Goal: Task Accomplishment & Management: Manage account settings

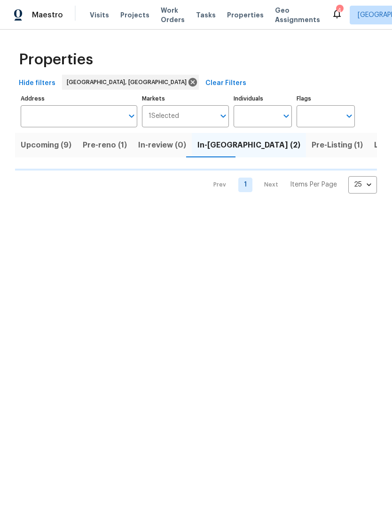
scroll to position [0, 10]
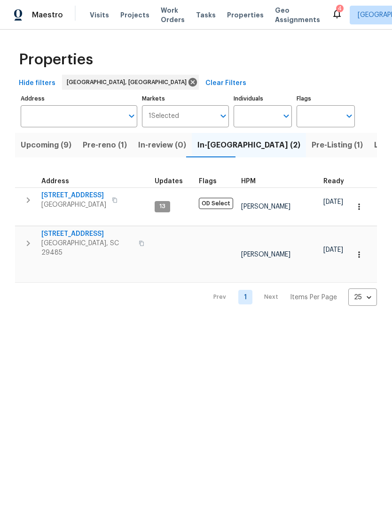
click at [75, 192] on span "[STREET_ADDRESS]" at bounding box center [73, 195] width 65 height 9
click at [86, 198] on span "[STREET_ADDRESS]" at bounding box center [73, 195] width 65 height 9
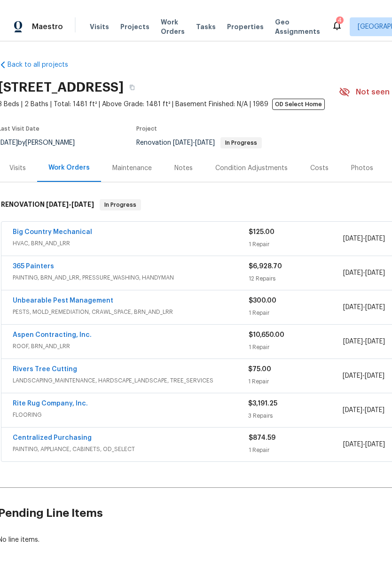
scroll to position [0, 2]
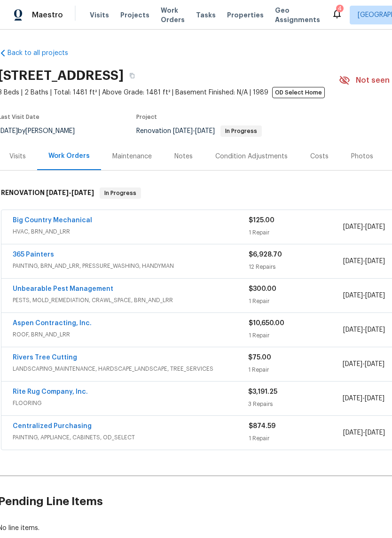
click at [75, 323] on link "Aspen Contracting, Inc." at bounding box center [52, 323] width 79 height 7
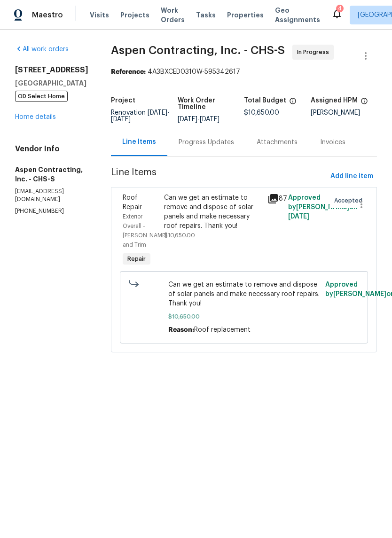
click at [203, 231] on div "Can we get an estimate to remove and dispose of solar panels and make necessary…" at bounding box center [213, 212] width 98 height 38
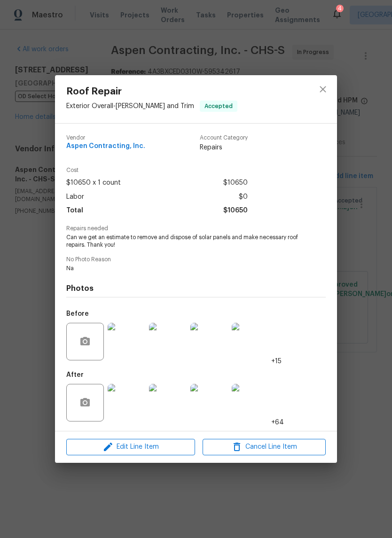
click at [233, 409] on img at bounding box center [251, 403] width 38 height 38
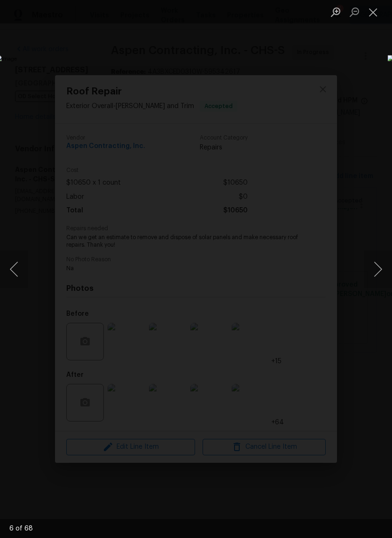
click at [377, 16] on button "Close lightbox" at bounding box center [373, 12] width 19 height 16
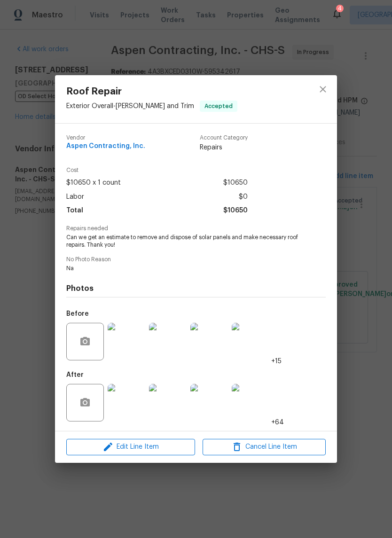
click at [257, 399] on img at bounding box center [251, 403] width 38 height 38
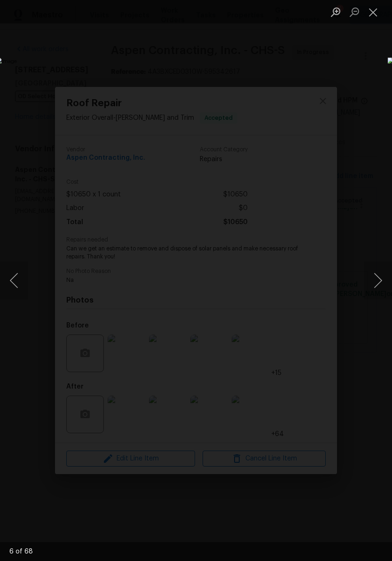
click at [368, 15] on button "Close lightbox" at bounding box center [373, 12] width 19 height 16
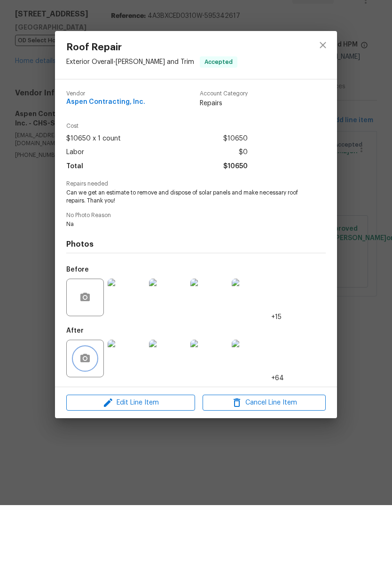
click at [85, 410] on icon "button" at bounding box center [84, 414] width 9 height 8
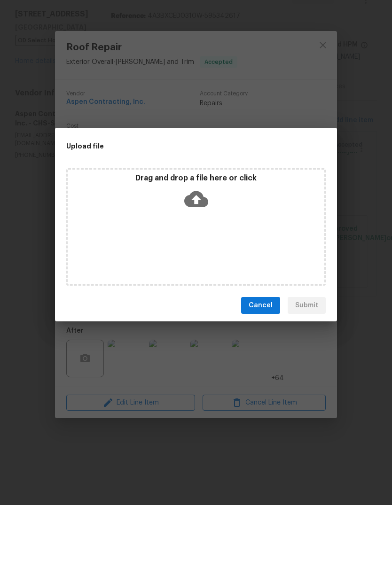
click at [237, 345] on div "Cancel Submit" at bounding box center [196, 361] width 282 height 32
click at [260, 356] on span "Cancel" at bounding box center [261, 362] width 24 height 12
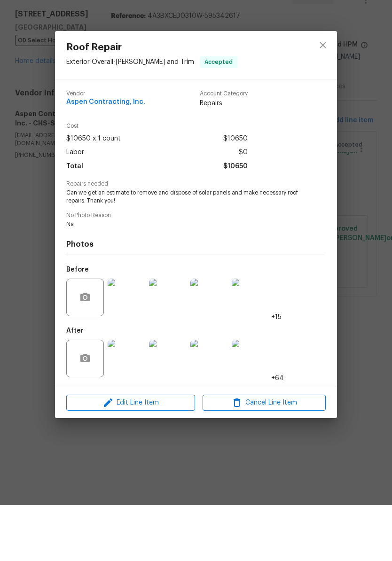
click at [128, 396] on img at bounding box center [127, 415] width 38 height 38
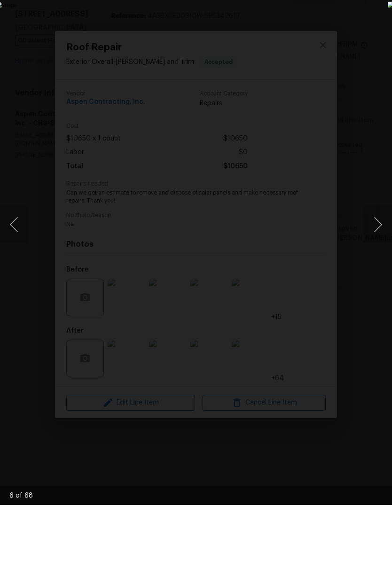
click at [286, 243] on img "Lightbox" at bounding box center [152, 280] width 312 height 446
click at [307, 207] on img "Lightbox" at bounding box center [152, 280] width 312 height 446
click at [382, 262] on button "Next image" at bounding box center [378, 281] width 28 height 38
click at [307, 73] on img "Lightbox" at bounding box center [152, 280] width 312 height 446
click at [307, 57] on img "Lightbox" at bounding box center [152, 280] width 312 height 446
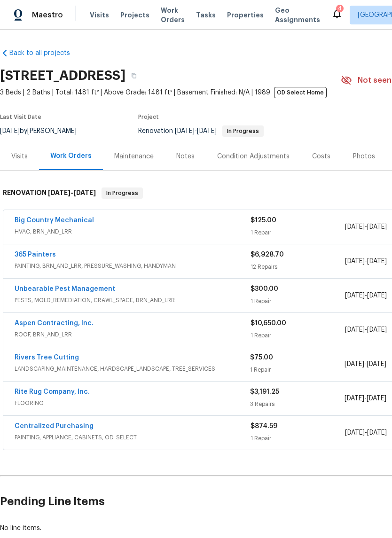
click at [64, 358] on link "Rivers Tree Cutting" at bounding box center [47, 357] width 64 height 7
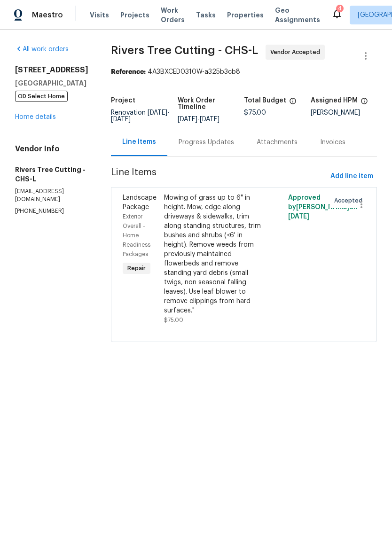
click at [203, 260] on div "Mowing of grass up to 6" in height. Mow, edge along driveways & sidewalks, trim…" at bounding box center [213, 254] width 98 height 122
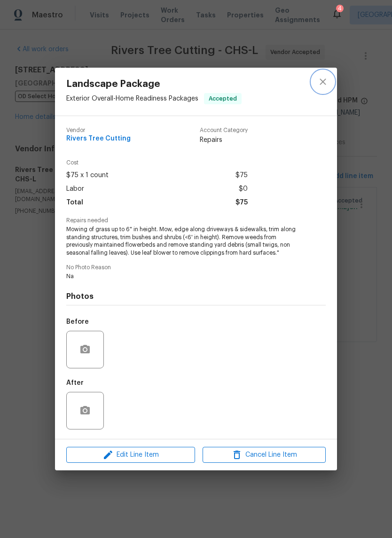
click at [328, 80] on icon "close" at bounding box center [322, 81] width 11 height 11
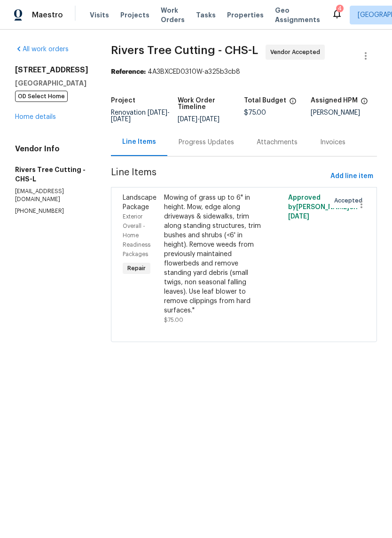
click at [53, 120] on link "Home details" at bounding box center [35, 117] width 41 height 7
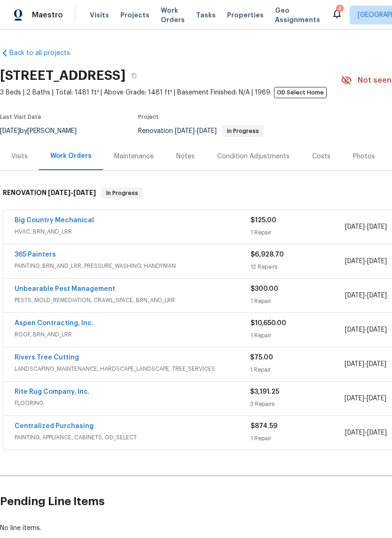
click at [91, 282] on div "Unbearable Pest Management PESTS, MOLD_REMEDIATION, CRAWL_SPACE, BRN_AND_LRR $3…" at bounding box center [265, 296] width 524 height 34
click at [83, 290] on link "Unbearable Pest Management" at bounding box center [65, 289] width 101 height 7
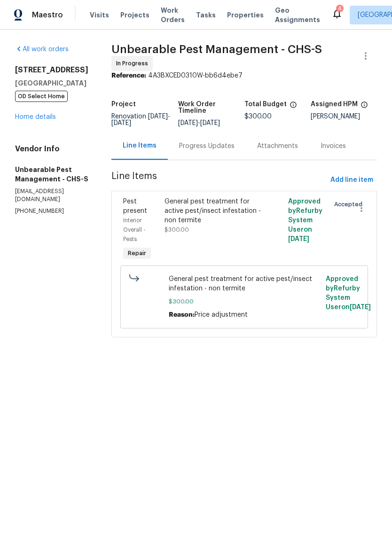
click at [188, 225] on div "General pest treatment for active pest/insect infestation - non termite" at bounding box center [212, 211] width 97 height 28
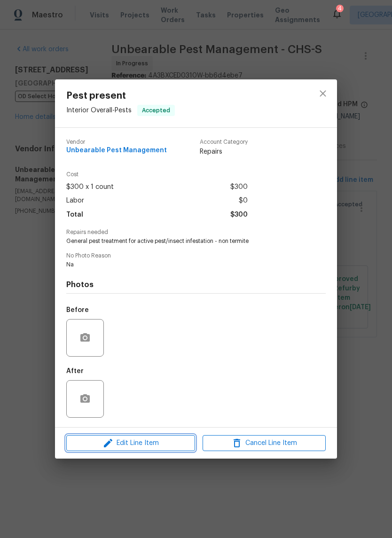
click at [165, 447] on span "Edit Line Item" at bounding box center [130, 444] width 123 height 12
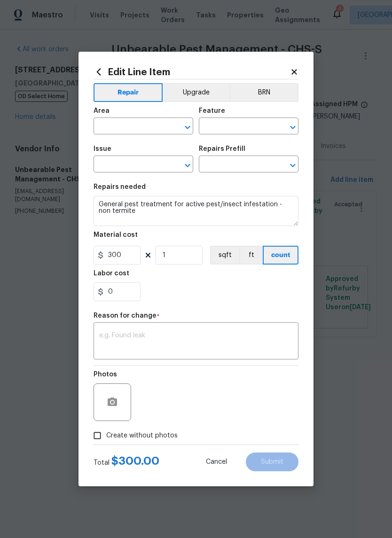
type input "Interior Overall"
type input "Pests"
type input "Pest present"
type input "General Pest Control $100.00"
click at [130, 255] on input "300" at bounding box center [117, 255] width 47 height 19
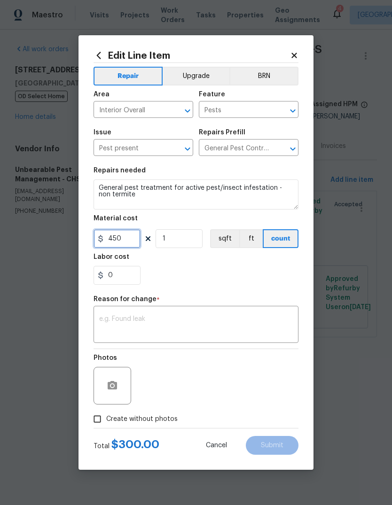
type input "450"
click at [264, 304] on div "Reason for change *" at bounding box center [196, 302] width 205 height 12
click at [266, 313] on div "x ​" at bounding box center [196, 325] width 205 height 35
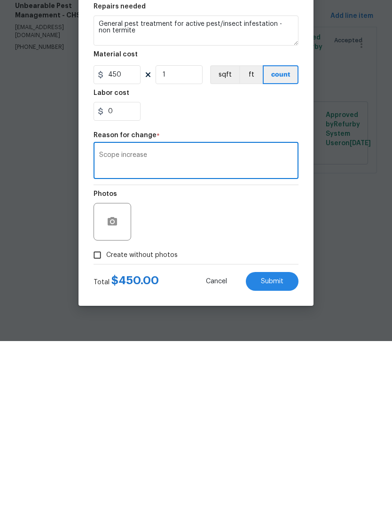
type textarea "Scope increase"
click at [282, 442] on span "Submit" at bounding box center [272, 445] width 23 height 7
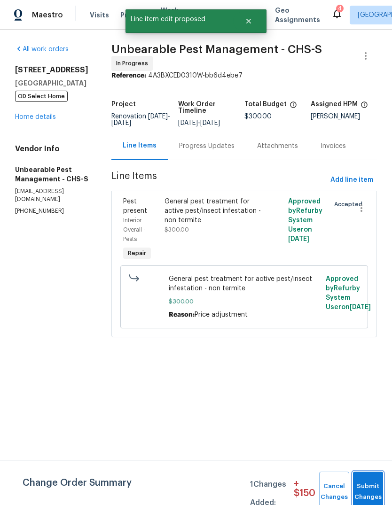
click at [378, 482] on button "Submit Changes" at bounding box center [368, 492] width 30 height 40
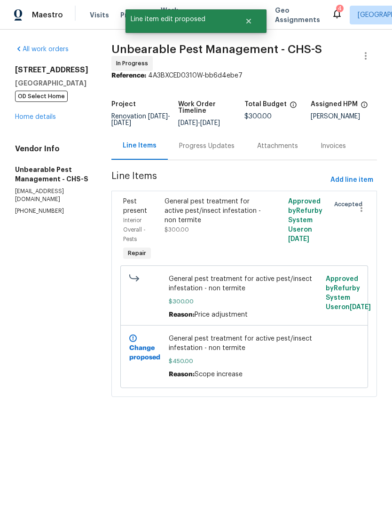
click at [218, 151] on div "Progress Updates" at bounding box center [206, 145] width 55 height 9
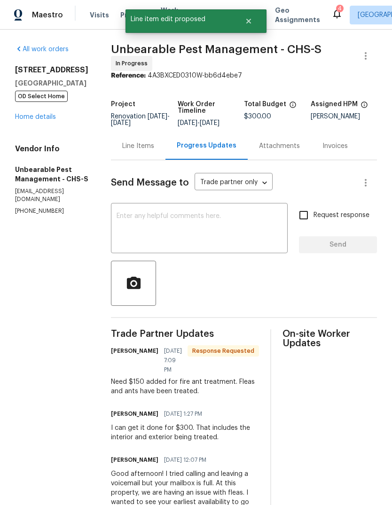
click at [236, 229] on textarea at bounding box center [199, 229] width 165 height 33
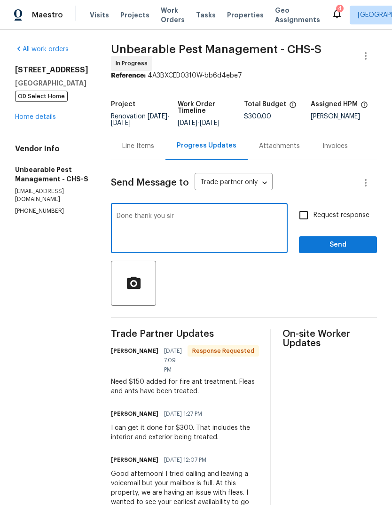
type textarea "Done thank you sir"
click at [339, 249] on span "Send" at bounding box center [337, 245] width 63 height 12
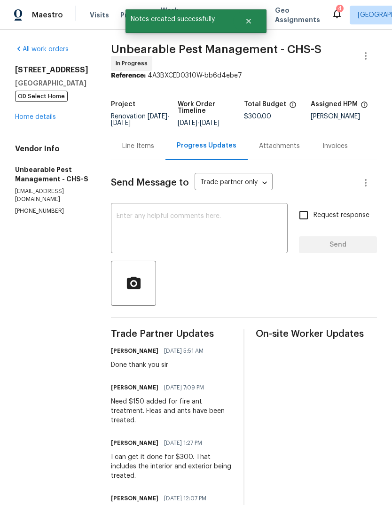
click at [48, 120] on link "Home details" at bounding box center [35, 117] width 41 height 7
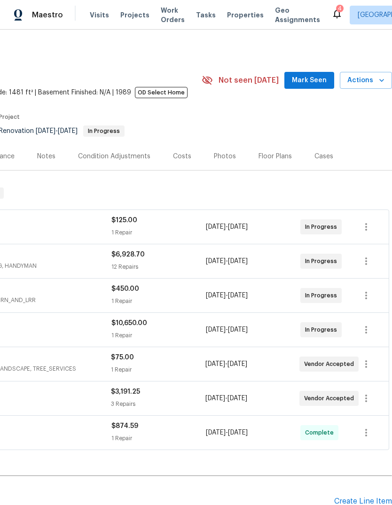
scroll to position [0, 139]
click at [312, 86] on button "Mark Seen" at bounding box center [309, 80] width 50 height 17
click at [228, 339] on div "9/18/2025 - 9/22/2025" at bounding box center [253, 330] width 94 height 23
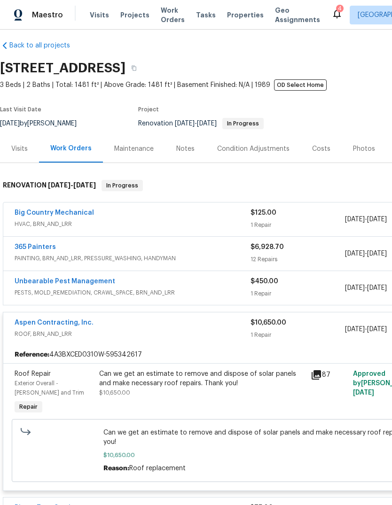
scroll to position [8, 0]
click at [140, 341] on div "Aspen Contracting, Inc. ROOF, BRN_AND_LRR" at bounding box center [133, 329] width 236 height 23
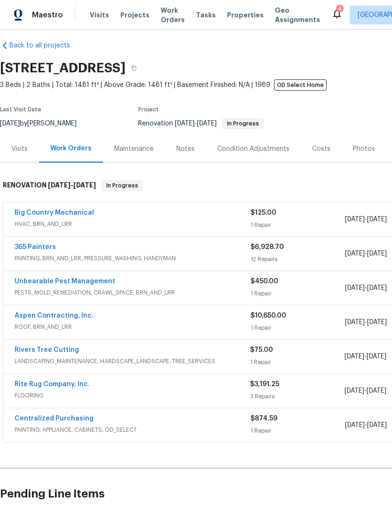
click at [316, 156] on div "Costs" at bounding box center [321, 149] width 41 height 28
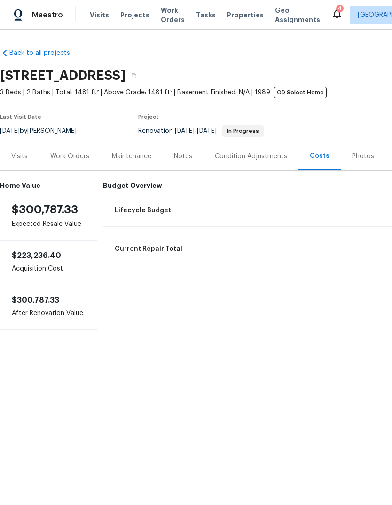
click at [78, 164] on div "Work Orders" at bounding box center [70, 156] width 62 height 28
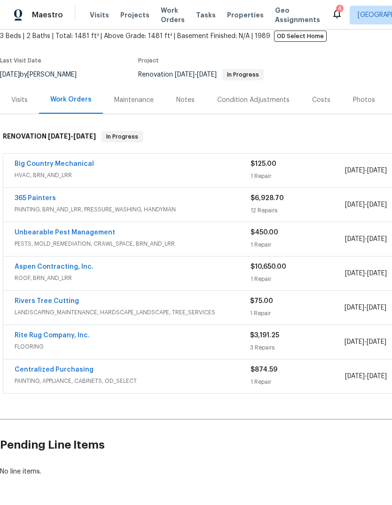
scroll to position [56, 0]
click at [62, 337] on link "Rite Rug Company, Inc." at bounding box center [52, 335] width 75 height 7
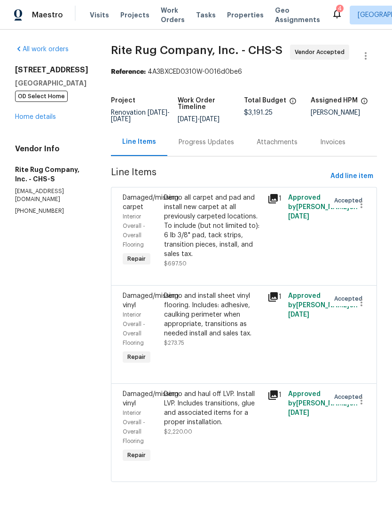
click at [234, 156] on div "Progress Updates" at bounding box center [206, 142] width 78 height 28
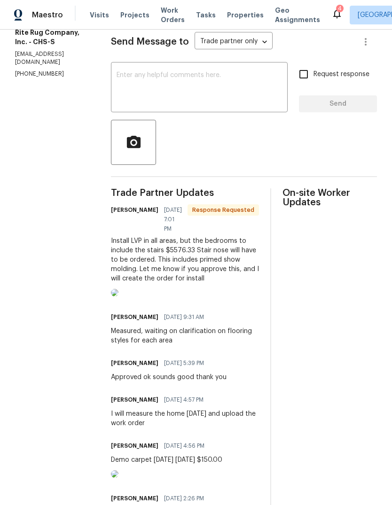
scroll to position [138, 0]
click at [118, 296] on img at bounding box center [115, 293] width 8 height 8
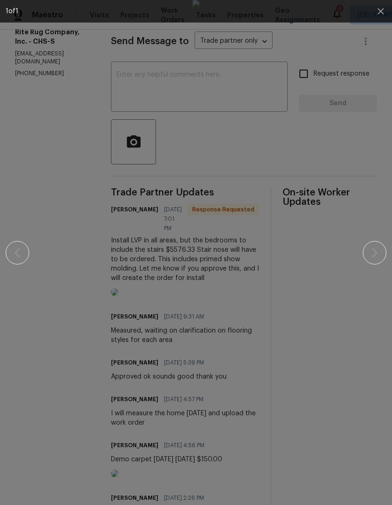
click at [192, 462] on img at bounding box center [196, 252] width 8 height 505
click at [192, 477] on img at bounding box center [196, 252] width 8 height 505
click at [192, 487] on img at bounding box center [196, 252] width 8 height 505
click at [374, 61] on div at bounding box center [196, 252] width 381 height 505
click at [383, 11] on icon "button" at bounding box center [380, 11] width 11 height 11
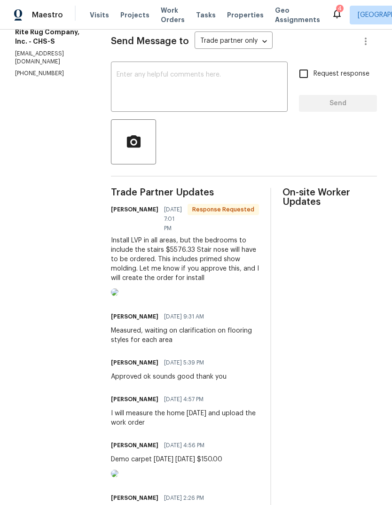
click at [239, 104] on textarea at bounding box center [199, 87] width 165 height 33
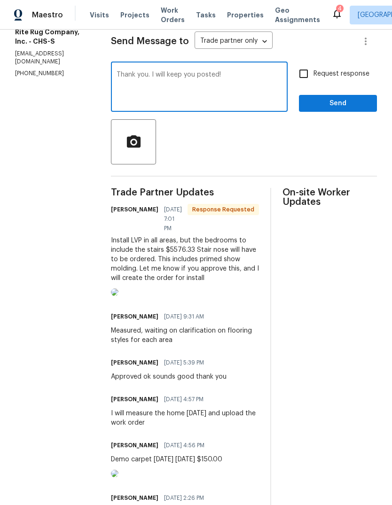
type textarea "Thank you. I will keep you posted!"
click at [322, 112] on button "Send" at bounding box center [338, 103] width 78 height 17
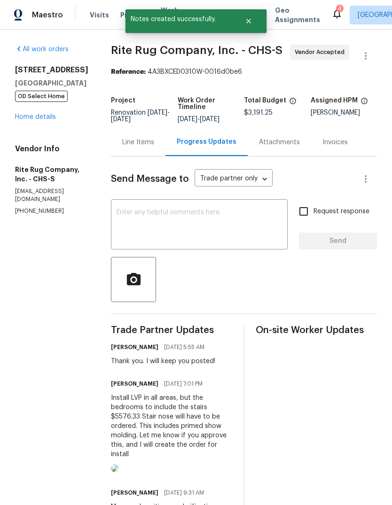
click at [43, 131] on div "All work orders 152 Blue Ridge Trl North Charleston, SC 29418 OD Select Home Ho…" at bounding box center [51, 130] width 73 height 171
click at [48, 117] on link "Home details" at bounding box center [35, 117] width 41 height 7
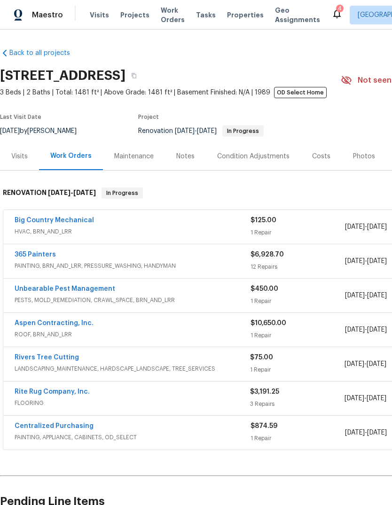
click at [49, 358] on link "Rivers Tree Cutting" at bounding box center [47, 357] width 64 height 7
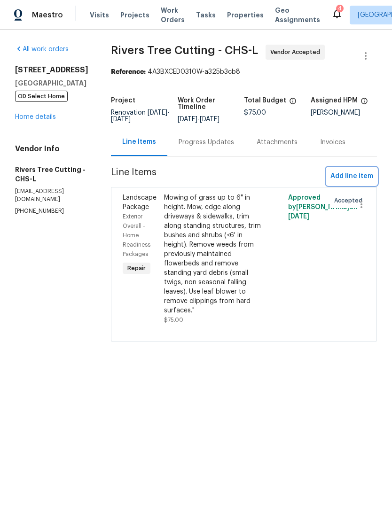
click at [352, 182] on span "Add line item" at bounding box center [351, 177] width 43 height 12
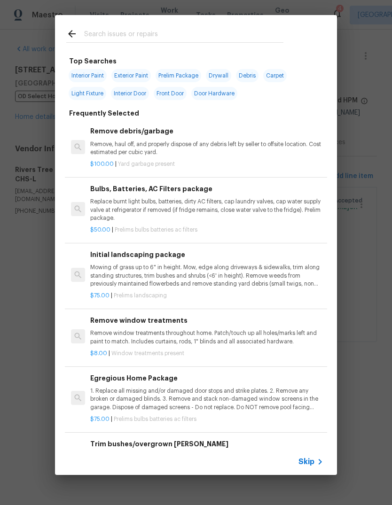
click at [196, 21] on div at bounding box center [175, 33] width 240 height 37
click at [231, 26] on div at bounding box center [175, 33] width 240 height 37
click at [220, 34] on input "text" at bounding box center [183, 35] width 199 height 14
type input "Tree"
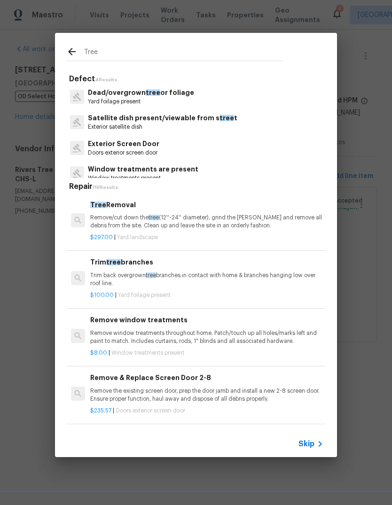
click at [254, 220] on p "Remove/cut down the tree (12''-24'' diameter), grind the stump and remove all d…" at bounding box center [206, 222] width 233 height 16
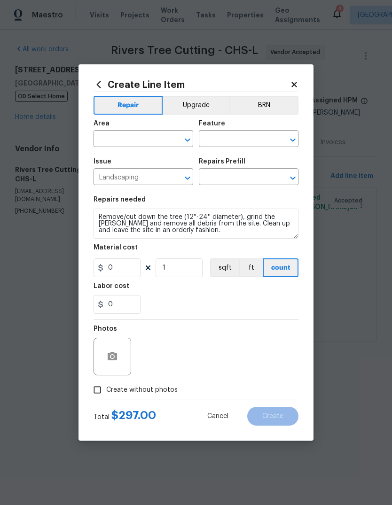
type input "Tree Removal $297.00"
click at [135, 268] on input "297" at bounding box center [117, 267] width 47 height 19
type input "1000"
click at [146, 139] on input "text" at bounding box center [130, 140] width 73 height 15
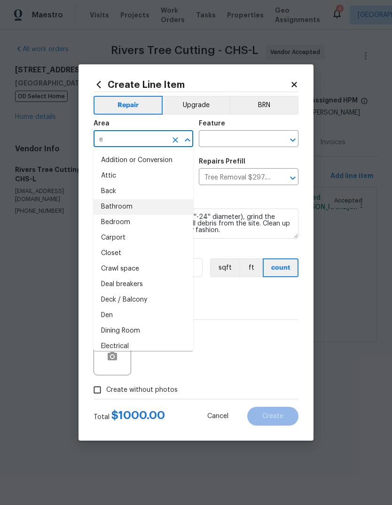
click at [125, 199] on li "Bathroom" at bounding box center [144, 207] width 100 height 16
type input "Bathroom"
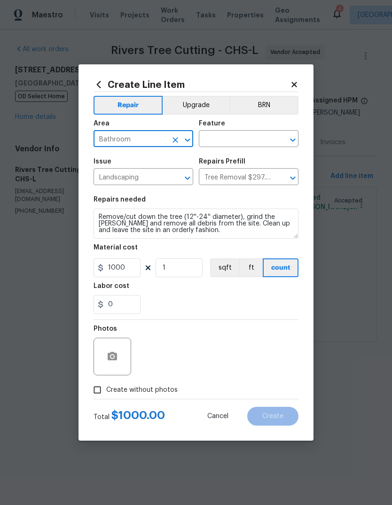
click at [179, 136] on icon "Clear" at bounding box center [175, 139] width 9 height 9
click at [155, 168] on li "Back" at bounding box center [144, 161] width 100 height 16
type input "Back"
click at [256, 134] on input "text" at bounding box center [235, 140] width 73 height 15
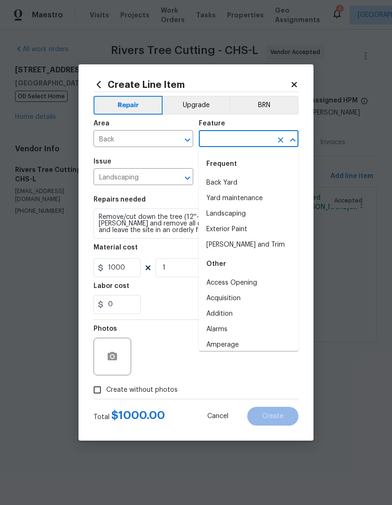
click at [241, 141] on input "text" at bounding box center [235, 140] width 73 height 15
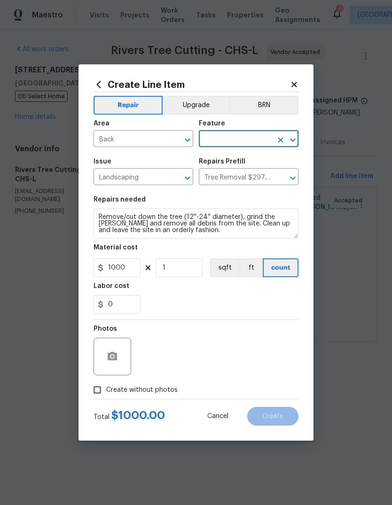
click at [246, 136] on input "text" at bounding box center [235, 140] width 73 height 15
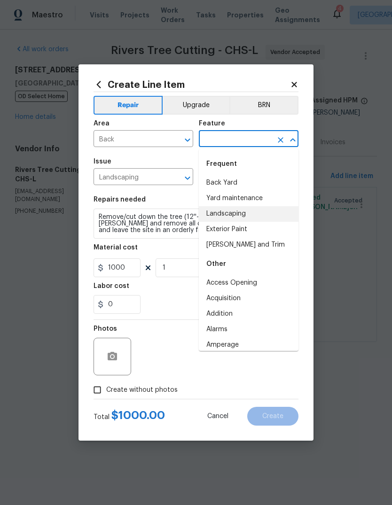
click at [237, 216] on li "Landscaping" at bounding box center [249, 214] width 100 height 16
type input "Landscaping"
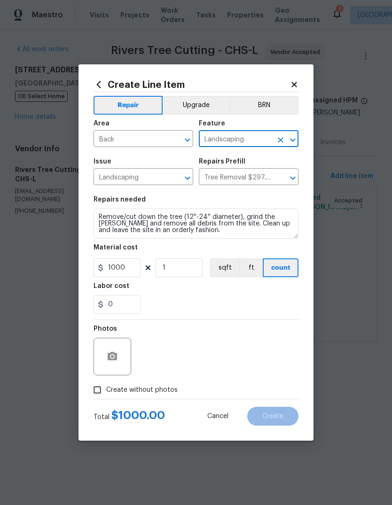
click at [226, 307] on div "0" at bounding box center [196, 304] width 205 height 19
click at [98, 394] on input "Create without photos" at bounding box center [97, 390] width 18 height 18
checkbox input "true"
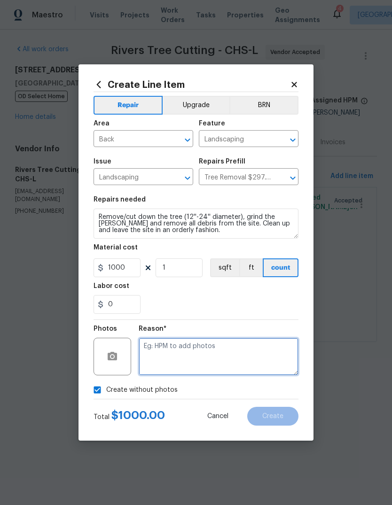
click at [235, 366] on textarea at bounding box center [219, 357] width 160 height 38
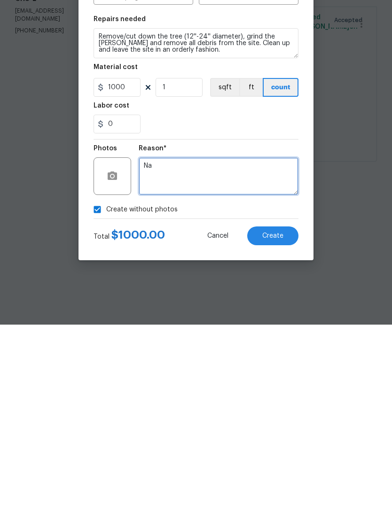
type textarea "Na"
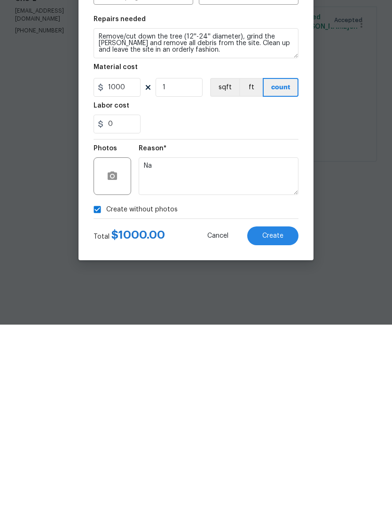
click at [276, 407] on button "Create" at bounding box center [272, 416] width 51 height 19
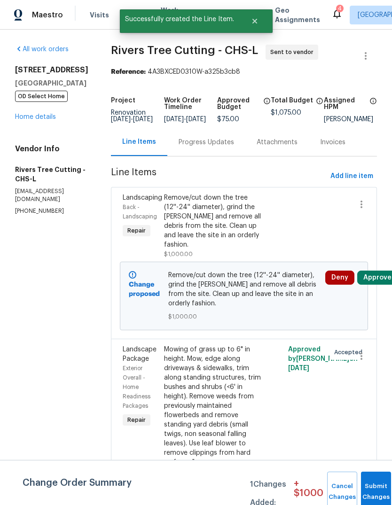
click at [377, 284] on button "Approve" at bounding box center [377, 278] width 40 height 14
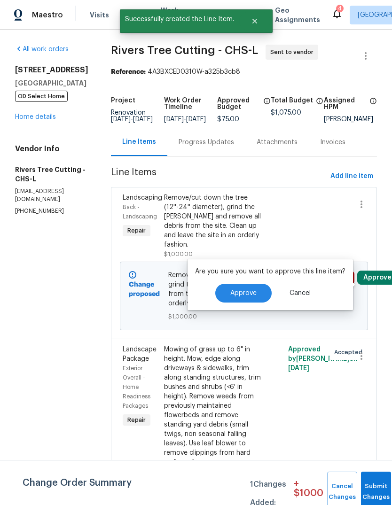
click at [259, 290] on button "Approve" at bounding box center [243, 293] width 56 height 19
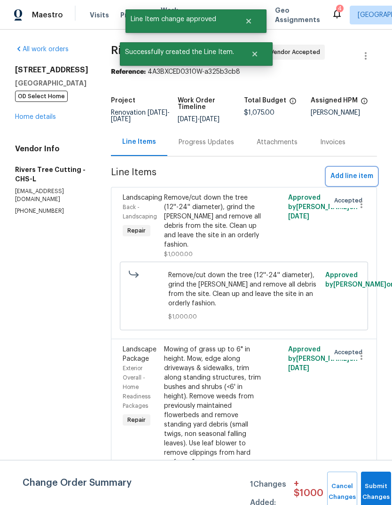
click at [361, 182] on span "Add line item" at bounding box center [351, 177] width 43 height 12
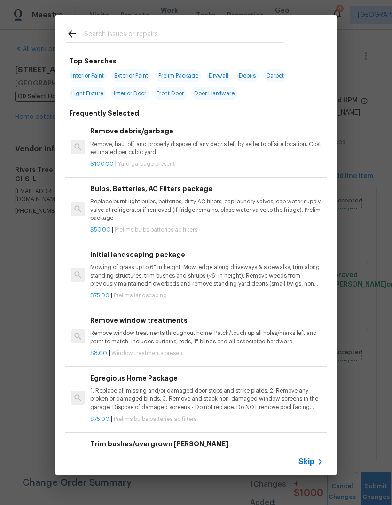
click at [222, 31] on input "text" at bounding box center [183, 35] width 199 height 14
type input "Tree"
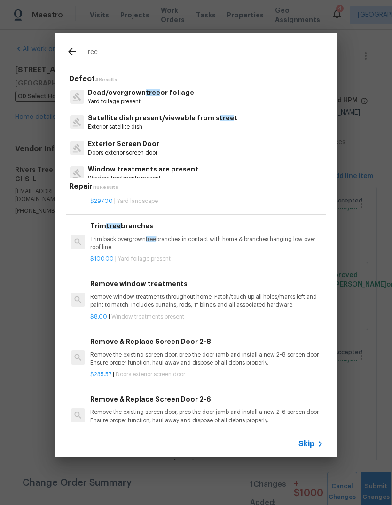
scroll to position [37, 0]
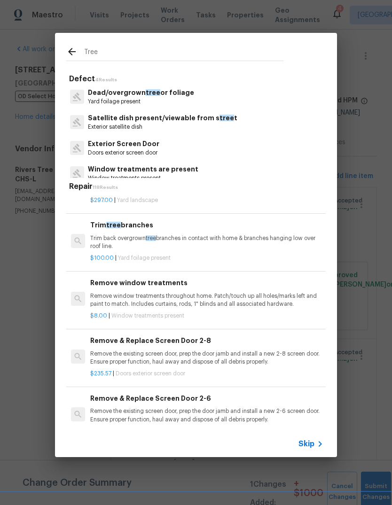
click at [277, 242] on p "Trim back overgrown tree branches in contact with home & branches hanging low o…" at bounding box center [206, 243] width 233 height 16
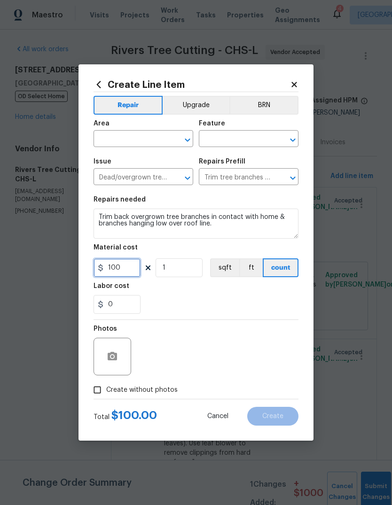
click at [130, 268] on input "100" at bounding box center [117, 267] width 47 height 19
type input "3500"
click at [147, 143] on input "text" at bounding box center [130, 140] width 73 height 15
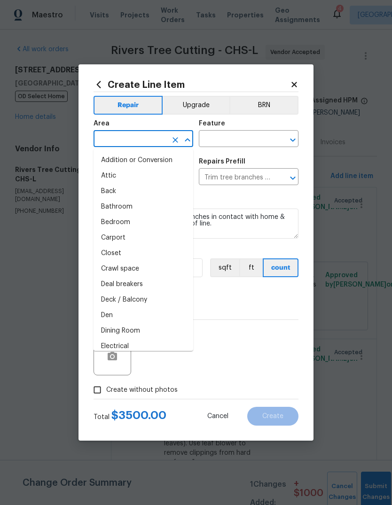
click at [142, 141] on input "text" at bounding box center [130, 140] width 73 height 15
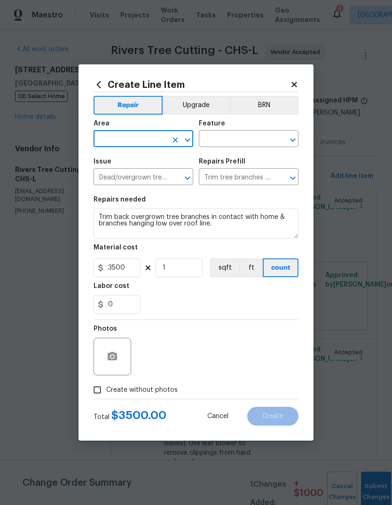
click at [144, 142] on input "text" at bounding box center [130, 140] width 73 height 15
click at [160, 177] on li "Exterior Overall" at bounding box center [144, 176] width 100 height 16
type input "Exterior Overall"
click at [244, 135] on input "text" at bounding box center [235, 140] width 73 height 15
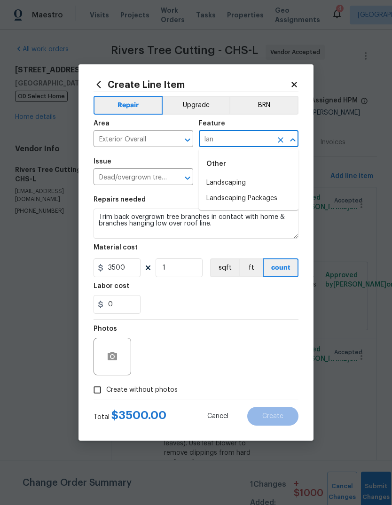
click at [270, 183] on li "Landscaping" at bounding box center [249, 183] width 100 height 16
type input "Landscaping"
click at [239, 301] on div "0" at bounding box center [196, 304] width 205 height 19
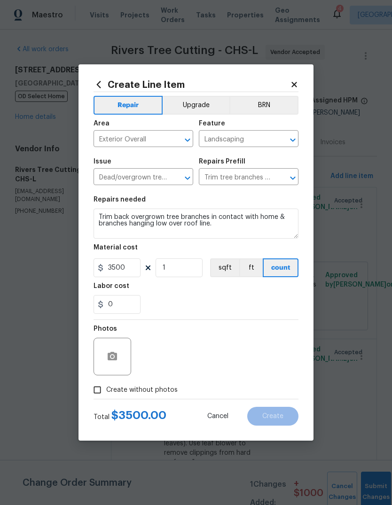
click at [103, 392] on input "Create without photos" at bounding box center [97, 390] width 18 height 18
checkbox input "true"
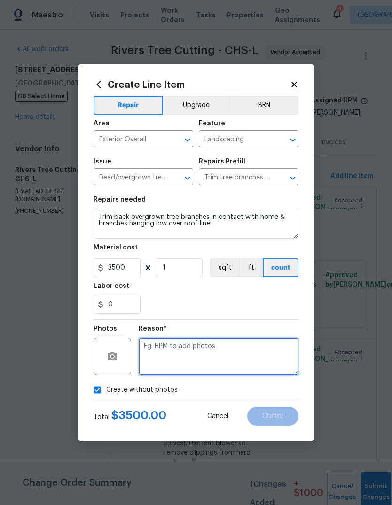
click at [243, 364] on textarea at bounding box center [219, 357] width 160 height 38
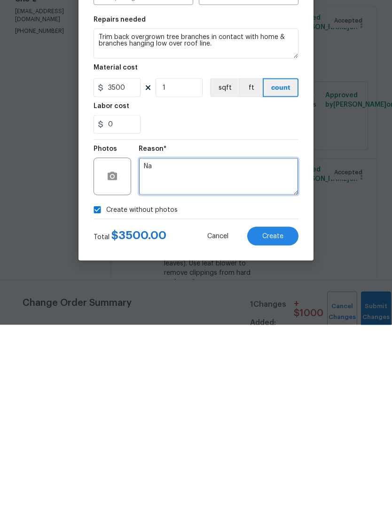
type textarea "Na"
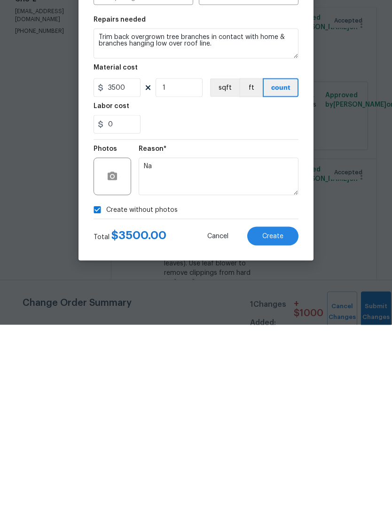
click at [274, 407] on button "Create" at bounding box center [272, 416] width 51 height 19
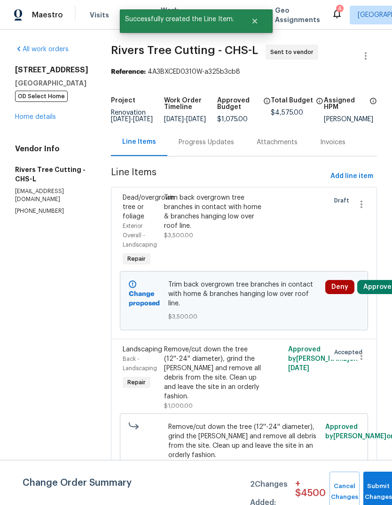
scroll to position [0, 0]
click at [379, 294] on button "Approve" at bounding box center [377, 287] width 40 height 14
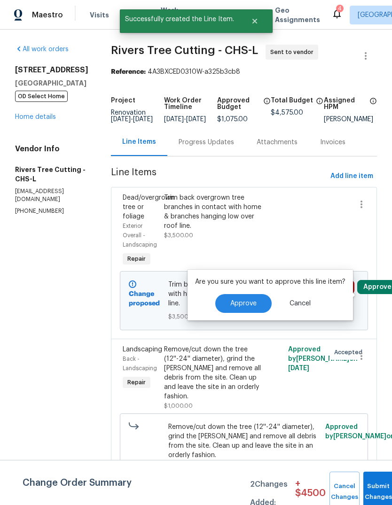
click at [256, 297] on button "Approve" at bounding box center [243, 303] width 56 height 19
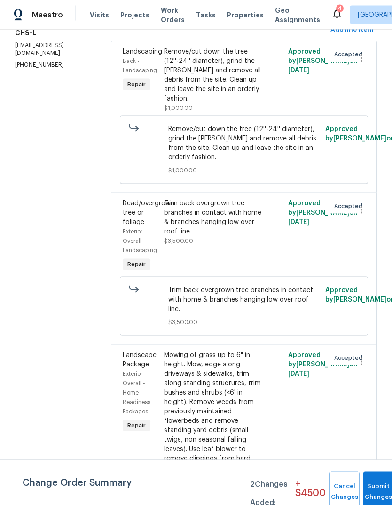
scroll to position [35, 0]
click at [235, 391] on div "Mowing of grass up to 6" in height. Mow, edge along driveways & sidewalks, trim…" at bounding box center [213, 412] width 98 height 122
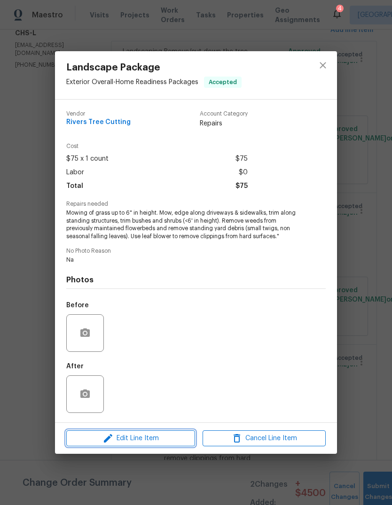
click at [156, 447] on button "Edit Line Item" at bounding box center [130, 438] width 129 height 16
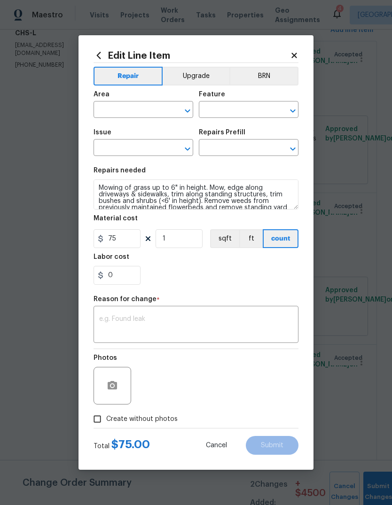
type input "Exterior Overall"
type input "Home Readiness Packages"
type input "Landscape Package"
type input "Initial landscaping package $75.00"
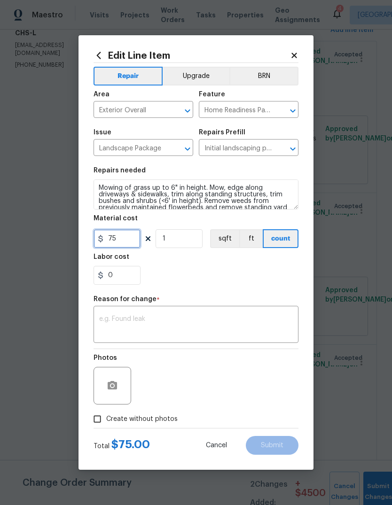
click at [130, 236] on input "75" at bounding box center [117, 238] width 47 height 19
type input "500"
click at [249, 278] on div "0" at bounding box center [196, 275] width 205 height 19
click at [92, 416] on input "Create without photos" at bounding box center [97, 419] width 18 height 18
checkbox input "true"
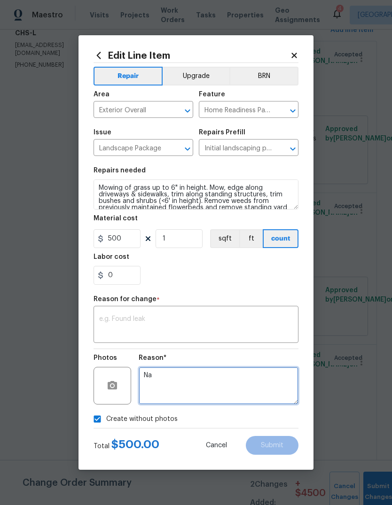
click at [241, 389] on textarea "Na" at bounding box center [219, 386] width 160 height 38
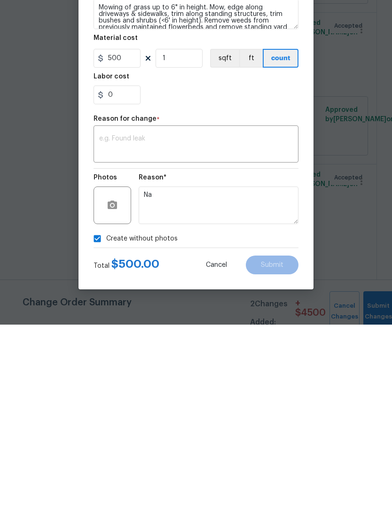
click at [265, 316] on textarea at bounding box center [196, 326] width 194 height 20
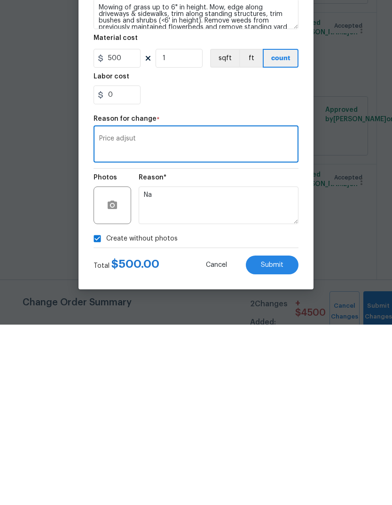
type textarea "Price adjsut"
click at [271, 436] on button "Submit" at bounding box center [272, 445] width 53 height 19
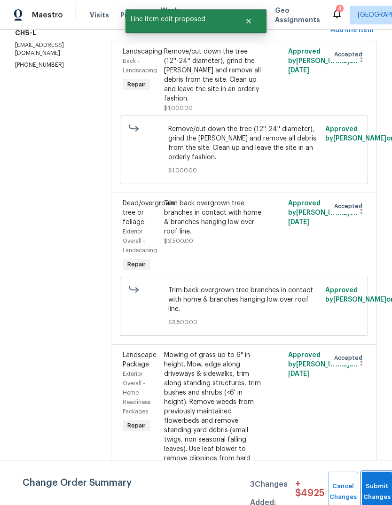
click at [383, 485] on button "Submit Changes" at bounding box center [377, 492] width 30 height 40
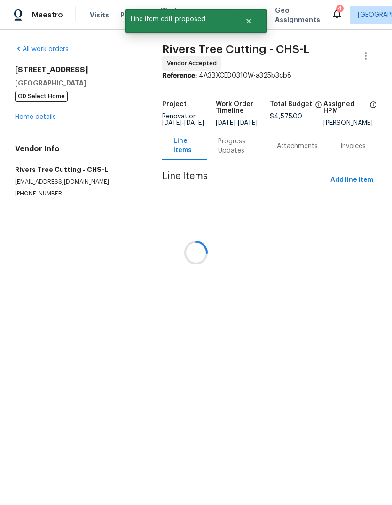
scroll to position [0, 0]
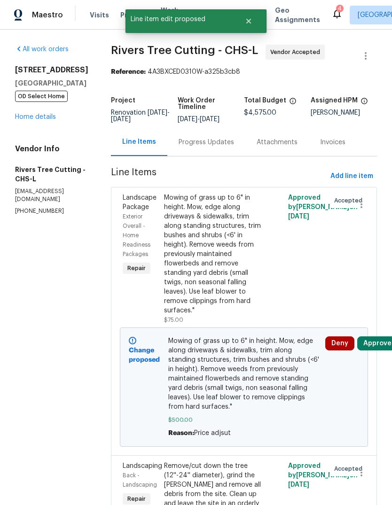
click at [376, 351] on button "Approve" at bounding box center [377, 343] width 40 height 14
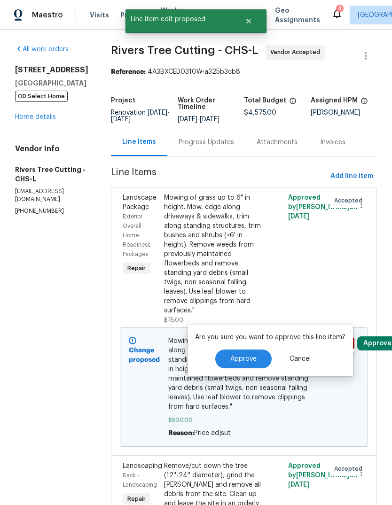
click at [238, 368] on button "Approve" at bounding box center [243, 359] width 56 height 19
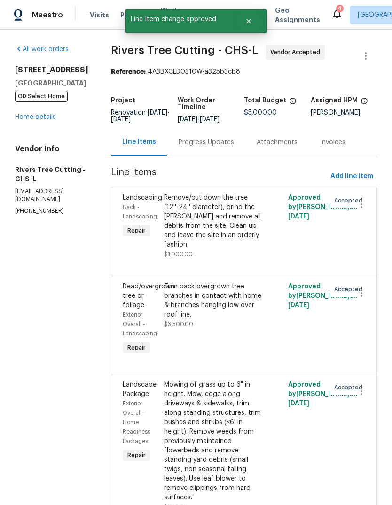
click at [44, 120] on link "Home details" at bounding box center [35, 117] width 41 height 7
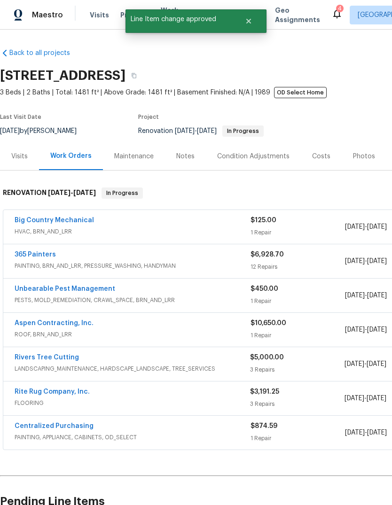
click at [322, 154] on div "Costs" at bounding box center [321, 156] width 18 height 9
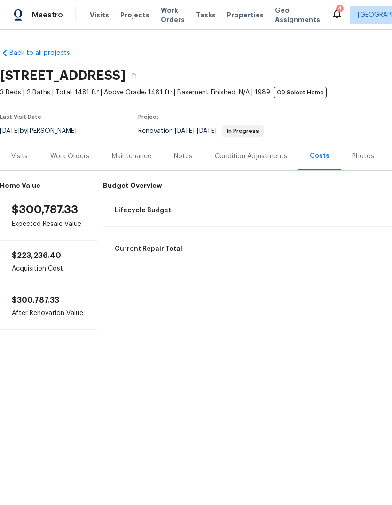
click at [75, 162] on div "Work Orders" at bounding box center [70, 156] width 62 height 28
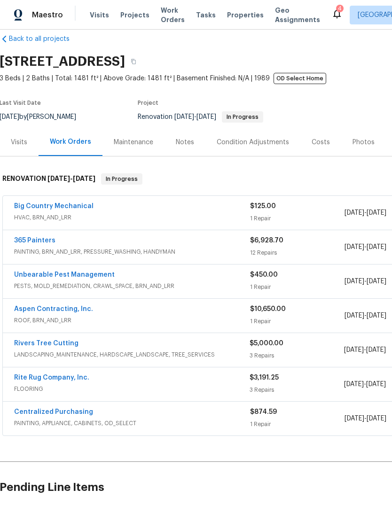
scroll to position [16, 0]
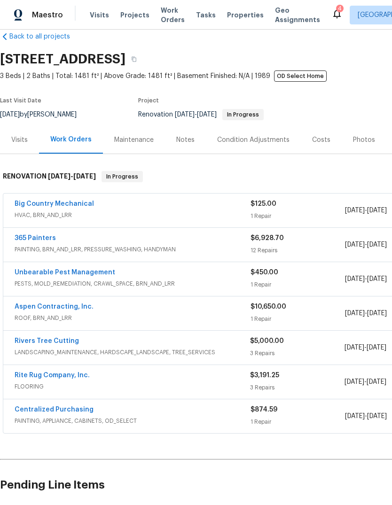
click at [34, 235] on link "365 Painters" at bounding box center [35, 238] width 41 height 7
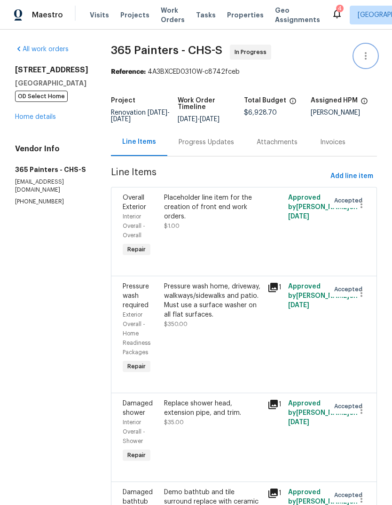
click at [372, 52] on button "button" at bounding box center [365, 56] width 23 height 23
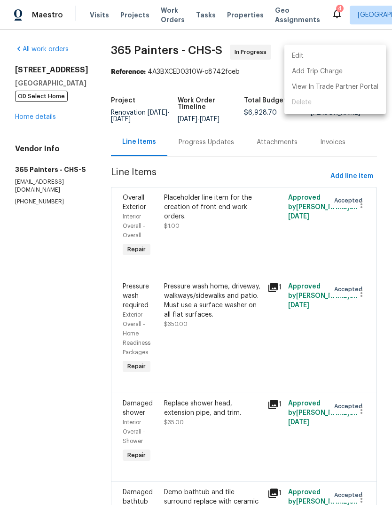
click at [356, 58] on li "Edit" at bounding box center [335, 56] width 102 height 16
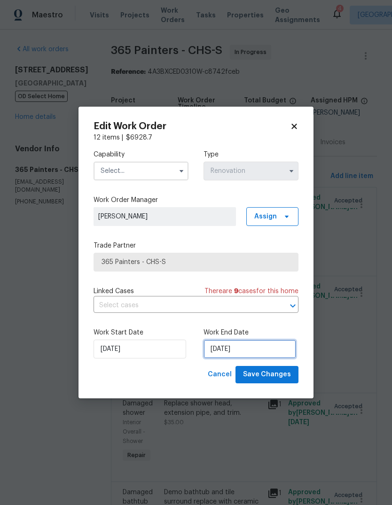
click at [257, 347] on input "10/20/2025" at bounding box center [249, 349] width 93 height 19
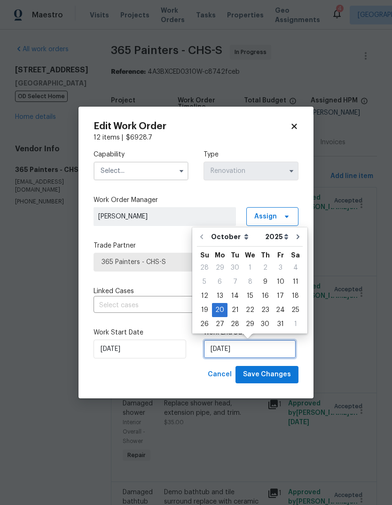
scroll to position [7, 0]
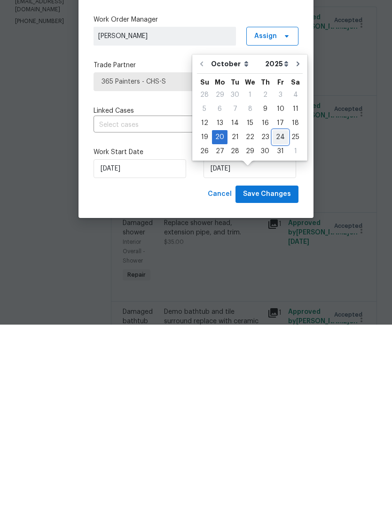
click at [278, 311] on div "24" at bounding box center [281, 317] width 16 height 13
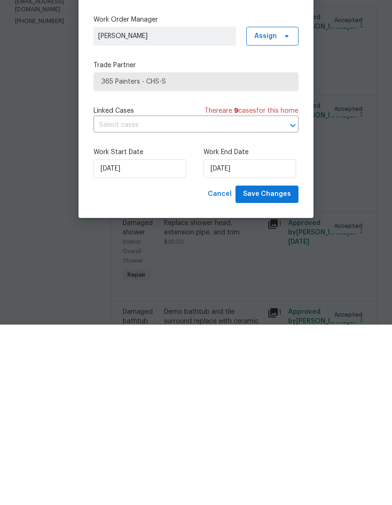
scroll to position [35, 0]
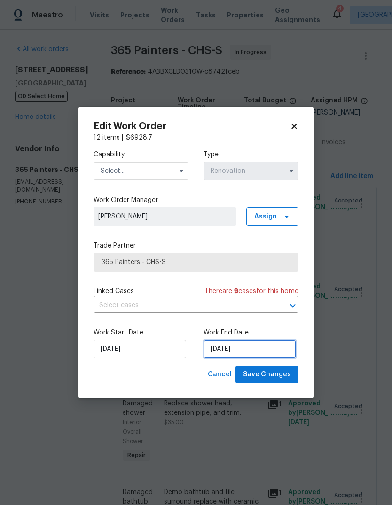
click at [265, 353] on input "10/24/2025" at bounding box center [249, 349] width 93 height 19
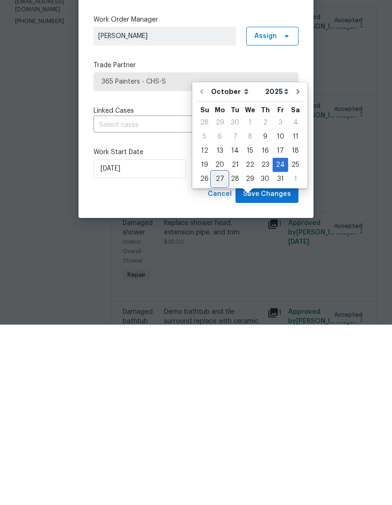
click at [223, 353] on div "27" at bounding box center [220, 359] width 16 height 13
type input "10/27/2025"
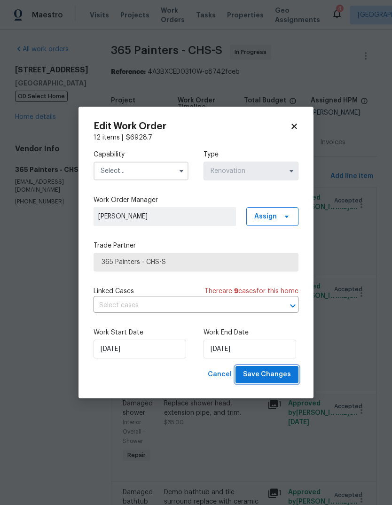
click at [277, 375] on span "Save Changes" at bounding box center [267, 375] width 48 height 12
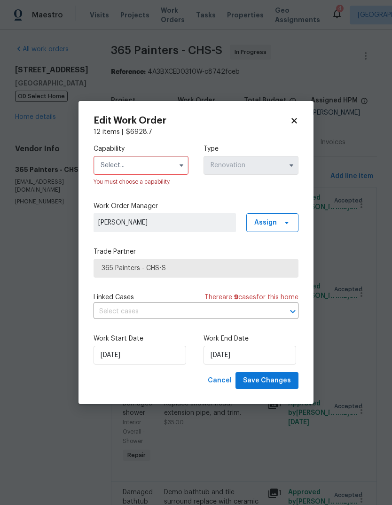
click at [139, 151] on label "Capability" at bounding box center [141, 148] width 95 height 9
click at [151, 158] on input "text" at bounding box center [141, 165] width 95 height 19
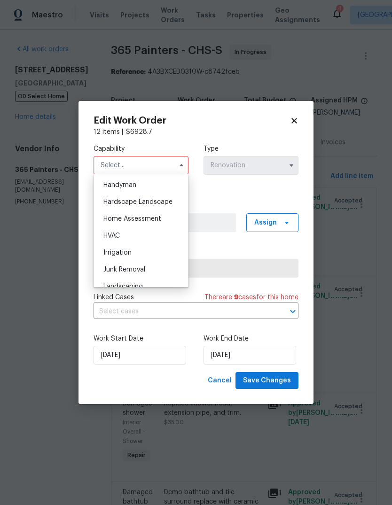
click at [163, 189] on div "Handyman" at bounding box center [141, 185] width 90 height 17
type input "Handyman"
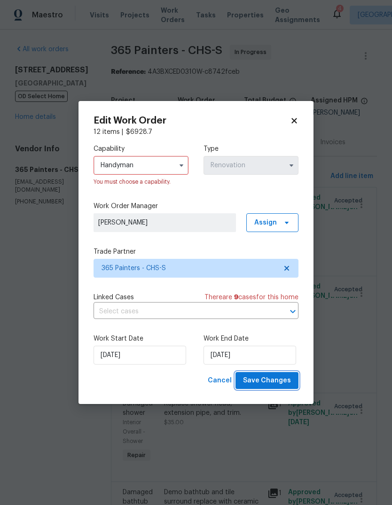
click at [282, 389] on button "Save Changes" at bounding box center [266, 380] width 63 height 17
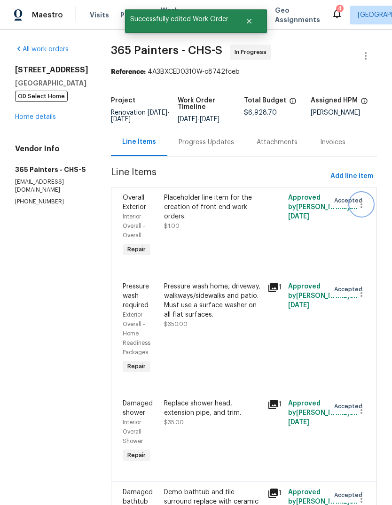
click at [363, 199] on icon "button" at bounding box center [361, 204] width 11 height 11
click at [367, 174] on li "Cancel" at bounding box center [366, 170] width 36 height 16
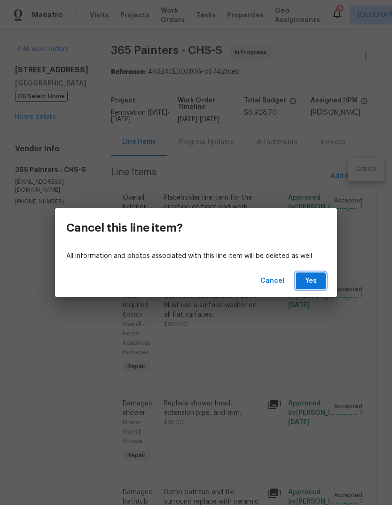
click at [319, 277] on button "Yes" at bounding box center [311, 281] width 30 height 17
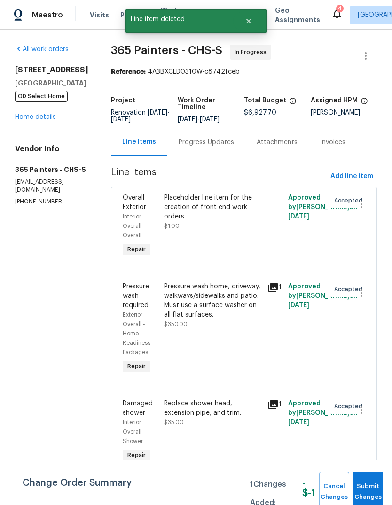
scroll to position [0, 0]
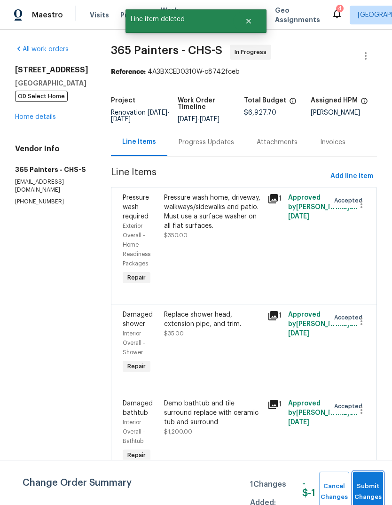
click at [378, 489] on span "Submit Changes" at bounding box center [368, 492] width 21 height 22
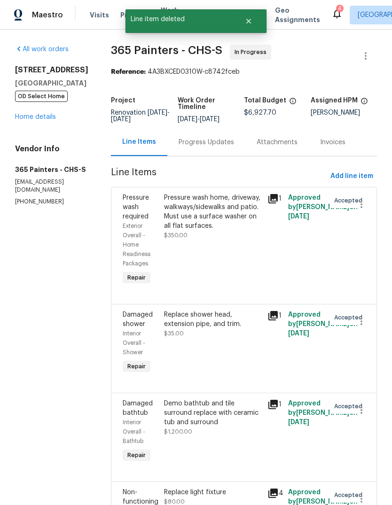
click at [33, 120] on link "Home details" at bounding box center [35, 117] width 41 height 7
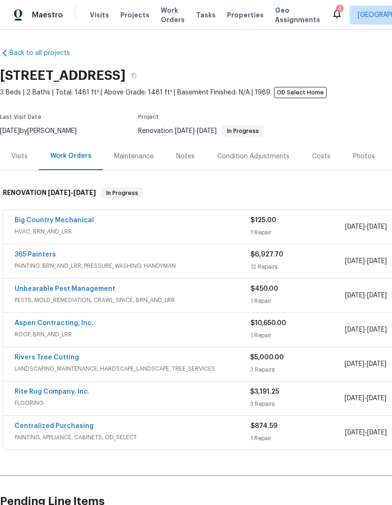
click at [94, 16] on span "Visits" at bounding box center [99, 14] width 19 height 9
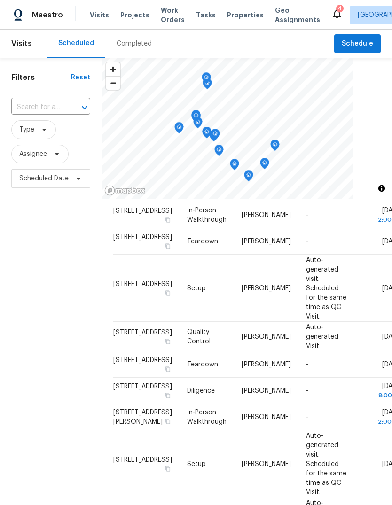
scroll to position [113, 0]
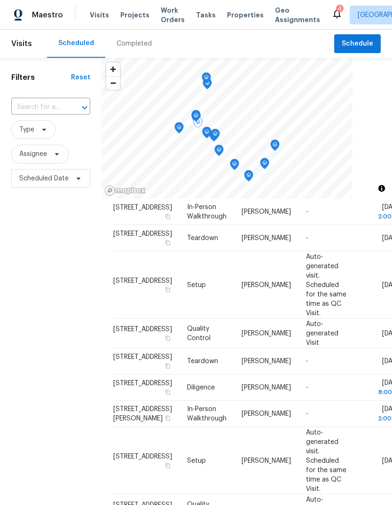
click at [0, 0] on icon at bounding box center [0, 0] width 0 height 0
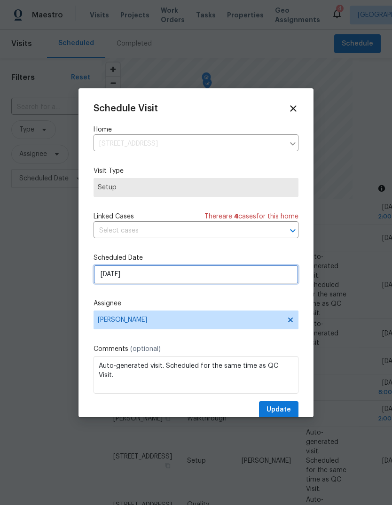
click at [209, 274] on input "[DATE]" at bounding box center [196, 274] width 205 height 19
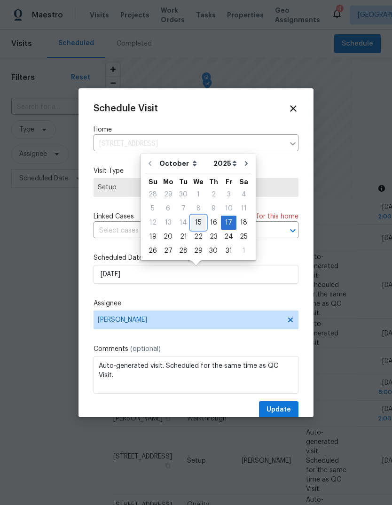
click at [196, 219] on div "15" at bounding box center [198, 222] width 15 height 13
type input "10/15/2025"
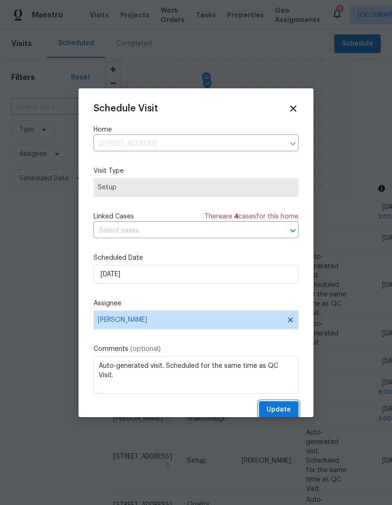
click at [285, 411] on span "Update" at bounding box center [278, 410] width 24 height 12
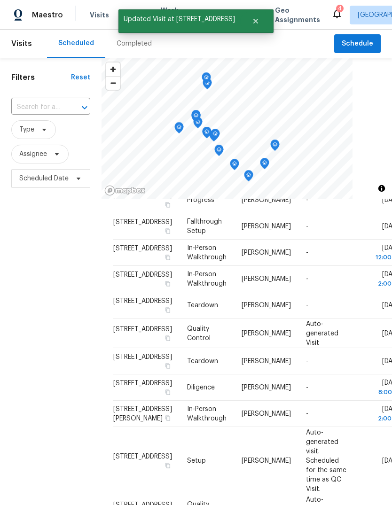
click at [0, 0] on icon at bounding box center [0, 0] width 0 height 0
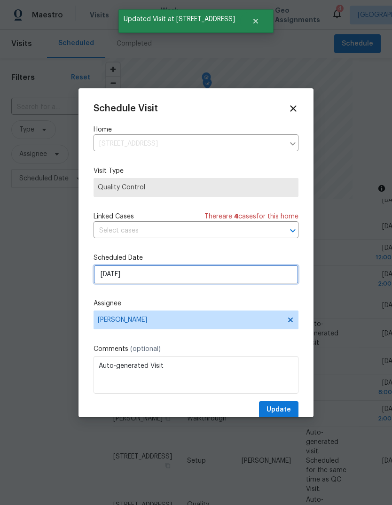
click at [233, 276] on input "[DATE]" at bounding box center [196, 274] width 205 height 19
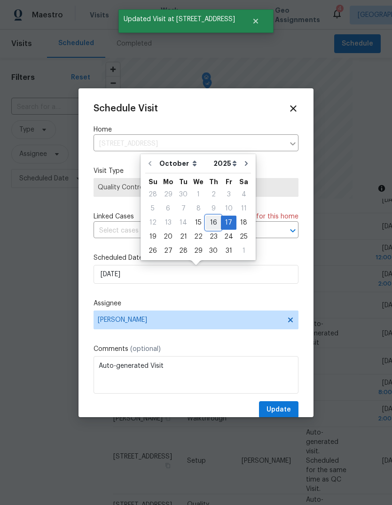
click at [211, 223] on div "16" at bounding box center [213, 222] width 15 height 13
type input "10/16/2025"
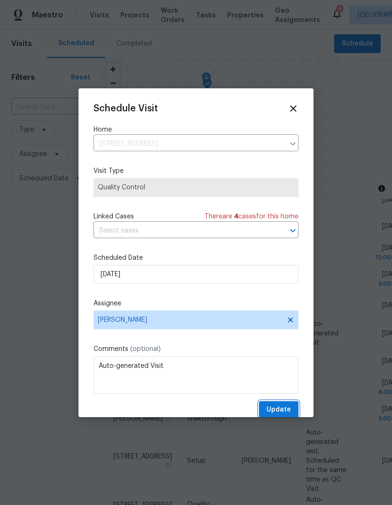
click at [289, 408] on span "Update" at bounding box center [278, 410] width 24 height 12
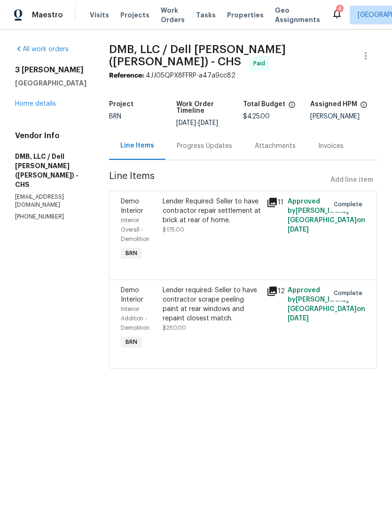
click at [288, 287] on span "Approved by Isabel Sangeetha Ireland on 8/11/2025" at bounding box center [327, 304] width 78 height 35
click at [274, 286] on icon at bounding box center [271, 291] width 11 height 11
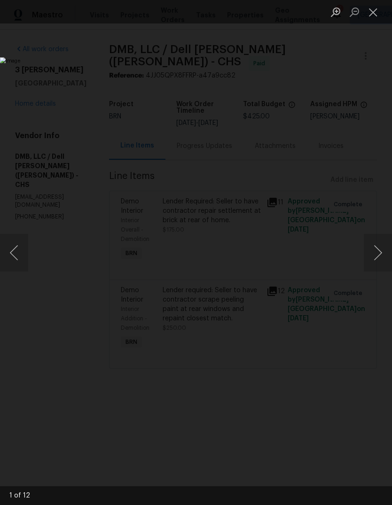
click at [375, 257] on button "Next image" at bounding box center [378, 253] width 28 height 38
click at [377, 256] on button "Next image" at bounding box center [378, 253] width 28 height 38
click at [378, 258] on button "Next image" at bounding box center [378, 253] width 28 height 38
click at [381, 8] on button "Close lightbox" at bounding box center [373, 12] width 19 height 16
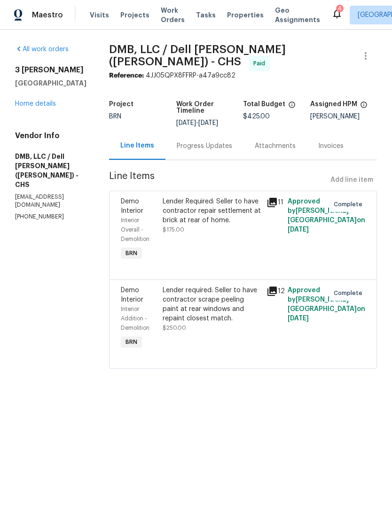
click at [233, 16] on span "Properties" at bounding box center [245, 14] width 37 height 9
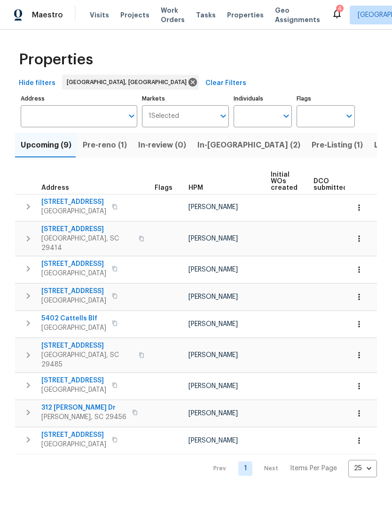
click at [63, 233] on span "13 Glenkirk Dr" at bounding box center [87, 229] width 92 height 9
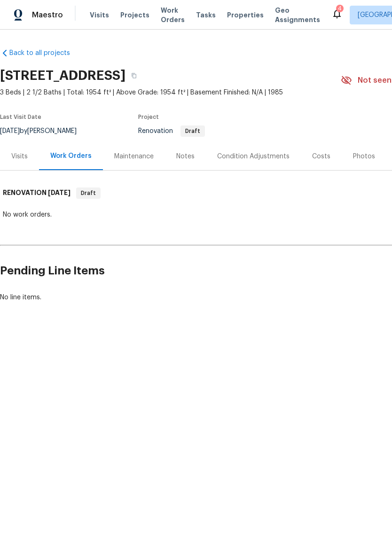
click at [266, 156] on div "Condition Adjustments" at bounding box center [253, 156] width 72 height 9
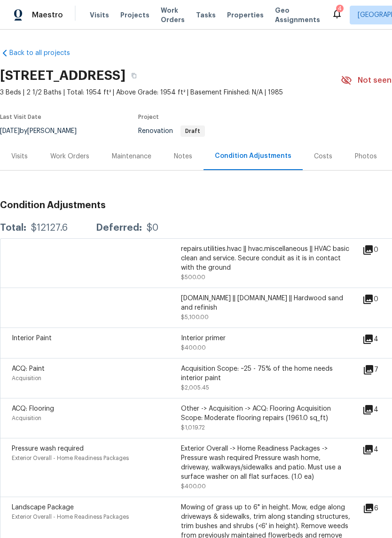
click at [373, 375] on icon at bounding box center [368, 369] width 9 height 9
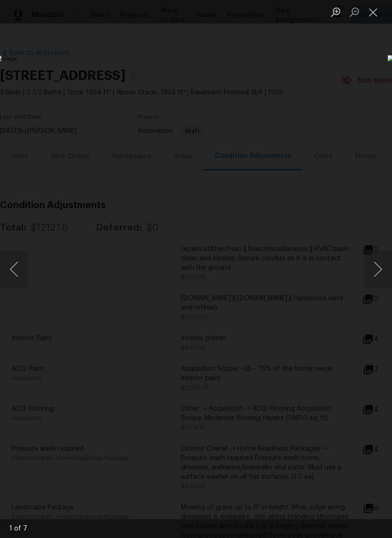
click at [381, 274] on button "Next image" at bounding box center [378, 269] width 28 height 38
click at [387, 266] on button "Next image" at bounding box center [378, 269] width 28 height 38
click at [387, 270] on button "Next image" at bounding box center [378, 269] width 28 height 38
click at [387, 269] on button "Next image" at bounding box center [378, 269] width 28 height 38
click at [388, 269] on button "Next image" at bounding box center [378, 269] width 28 height 38
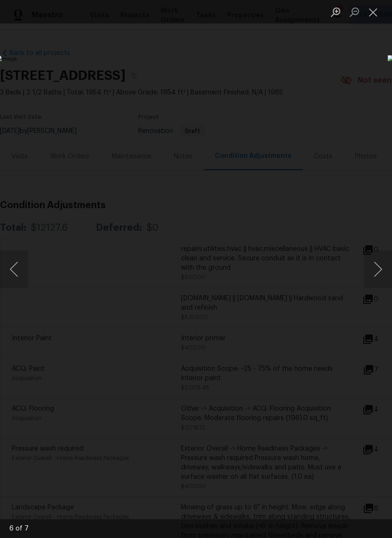
click at [385, 269] on button "Next image" at bounding box center [378, 269] width 28 height 38
click at [387, 269] on button "Next image" at bounding box center [378, 269] width 28 height 38
click at [387, 268] on button "Next image" at bounding box center [378, 269] width 28 height 38
click at [385, 269] on button "Next image" at bounding box center [378, 269] width 28 height 38
click at [383, 268] on button "Next image" at bounding box center [378, 269] width 28 height 38
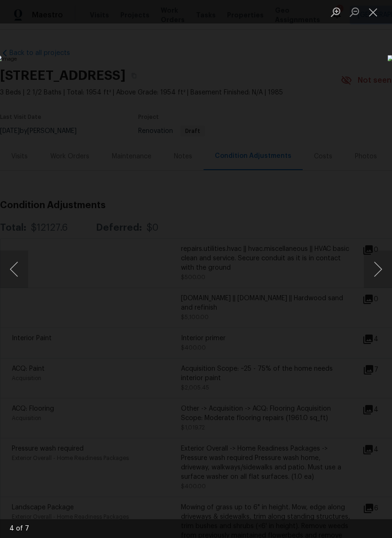
click at [380, 271] on button "Next image" at bounding box center [378, 269] width 28 height 38
click at [382, 16] on button "Close lightbox" at bounding box center [373, 12] width 19 height 16
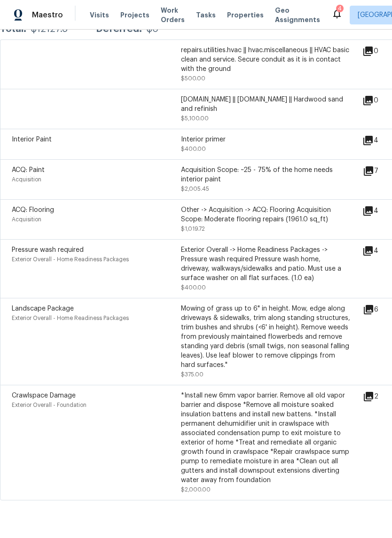
scroll to position [198, 0]
click at [373, 401] on icon at bounding box center [368, 396] width 9 height 9
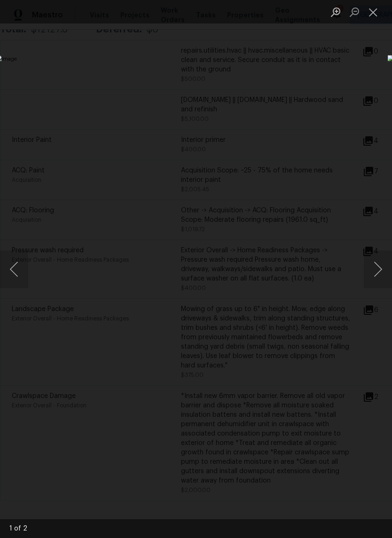
click at [383, 273] on button "Next image" at bounding box center [378, 269] width 28 height 38
click at [384, 274] on button "Next image" at bounding box center [378, 269] width 28 height 38
click at [381, 19] on button "Close lightbox" at bounding box center [373, 12] width 19 height 16
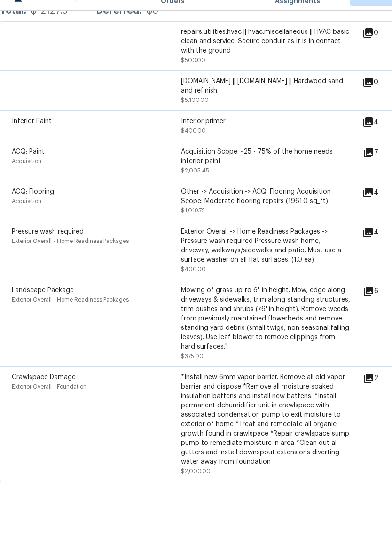
click at [374, 305] on icon at bounding box center [368, 310] width 11 height 11
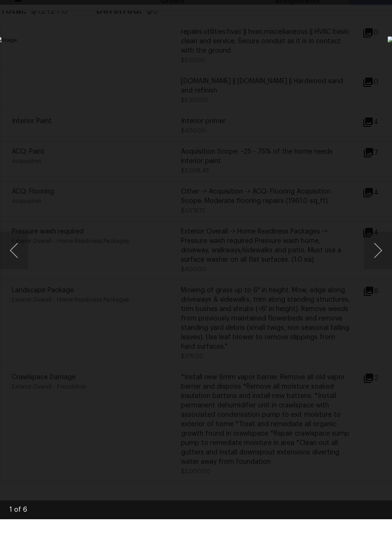
click at [382, 252] on button "Next image" at bounding box center [378, 269] width 28 height 38
click at [383, 252] on button "Next image" at bounding box center [378, 269] width 28 height 38
click at [380, 252] on button "Next image" at bounding box center [378, 269] width 28 height 38
click at [380, 254] on button "Next image" at bounding box center [378, 269] width 28 height 38
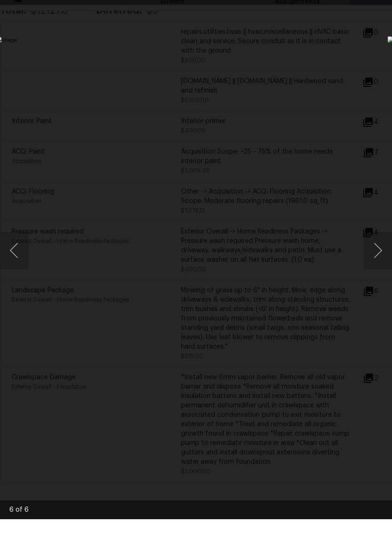
click at [383, 258] on button "Next image" at bounding box center [378, 269] width 28 height 38
click at [381, 263] on button "Next image" at bounding box center [378, 269] width 28 height 38
click at [378, 263] on button "Next image" at bounding box center [378, 269] width 28 height 38
click at [339, 84] on div "Lightbox" at bounding box center [196, 269] width 392 height 538
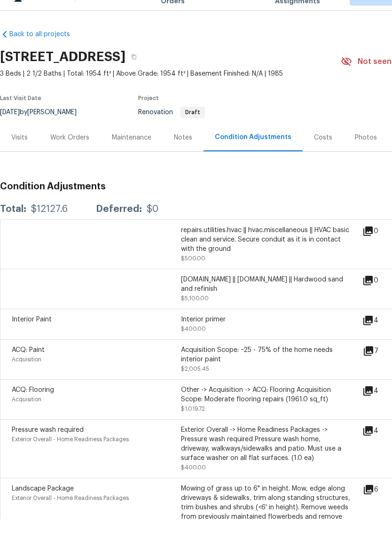
scroll to position [0, 0]
click at [311, 142] on div "Costs" at bounding box center [323, 156] width 41 height 28
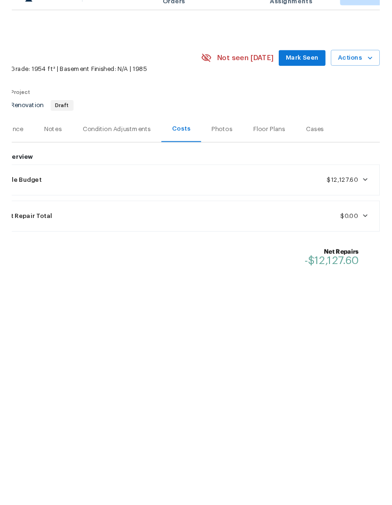
scroll to position [0, 139]
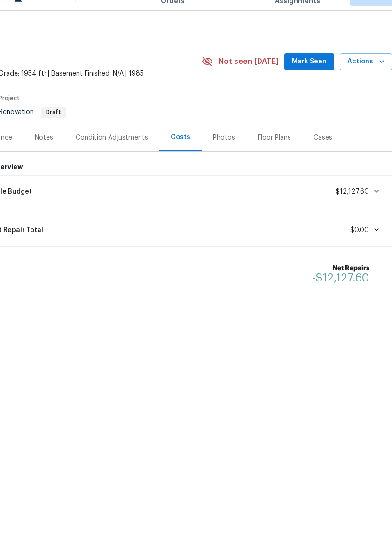
click at [312, 75] on span "Mark Seen" at bounding box center [309, 81] width 35 height 12
click at [318, 76] on span "Seen today" at bounding box center [311, 80] width 45 height 9
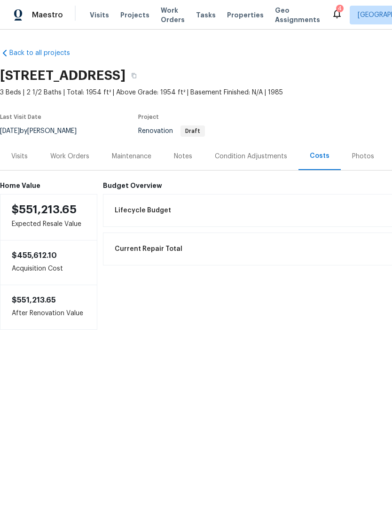
scroll to position [0, 0]
click at [196, 386] on html "Maestro Visits Projects Work Orders Tasks Properties Geo Assignments 4 Charlest…" at bounding box center [196, 193] width 392 height 386
click at [238, 13] on span "Properties" at bounding box center [245, 14] width 37 height 9
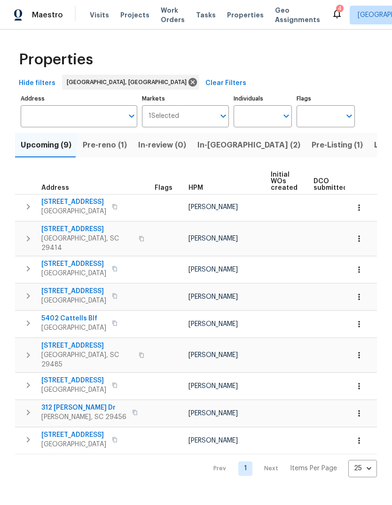
click at [217, 146] on span "In-reno (2)" at bounding box center [248, 145] width 103 height 13
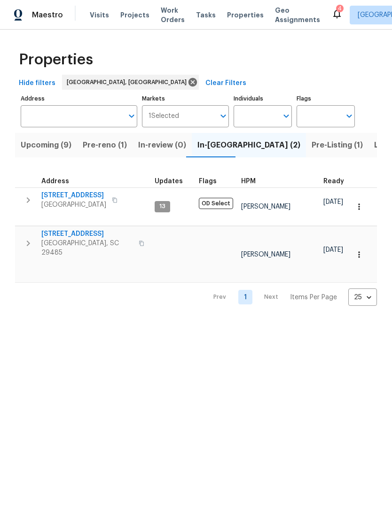
click at [91, 229] on span "[STREET_ADDRESS]" at bounding box center [87, 233] width 92 height 9
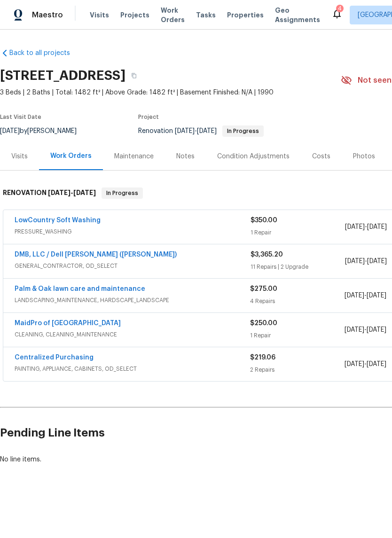
click at [127, 290] on link "Palm & Oak lawn care and maintenance" at bounding box center [80, 289] width 131 height 7
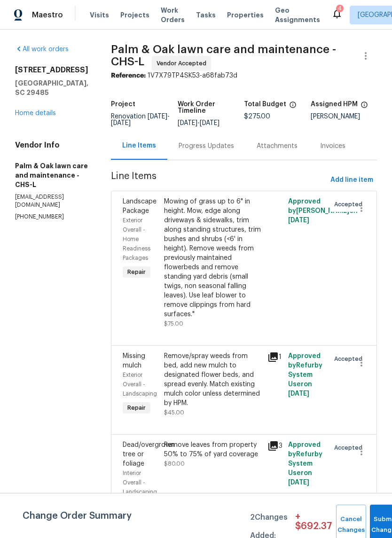
click at [50, 97] on div "[STREET_ADDRESS] Home details" at bounding box center [51, 91] width 73 height 53
click at [55, 110] on link "Home details" at bounding box center [35, 113] width 41 height 7
